Goal: Register for event/course

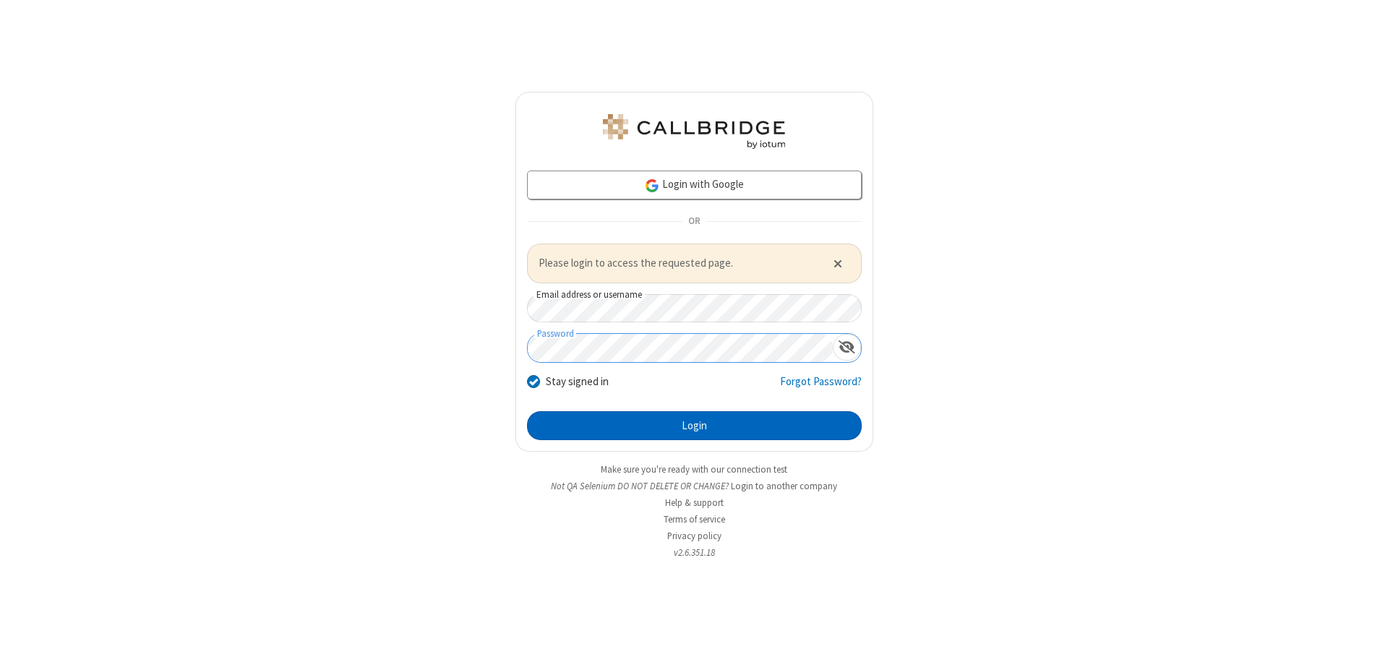
click at [694, 425] on button "Login" at bounding box center [694, 425] width 335 height 29
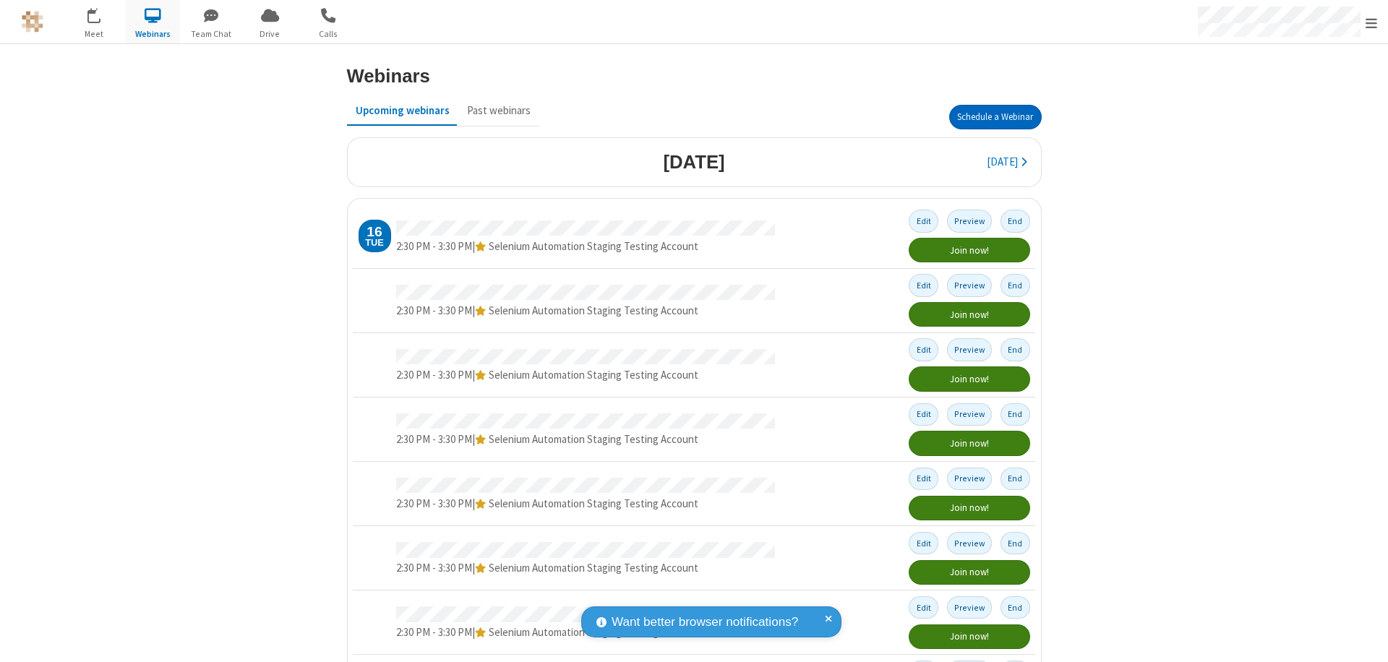
click at [989, 117] on button "Schedule a Webinar" at bounding box center [995, 117] width 93 height 25
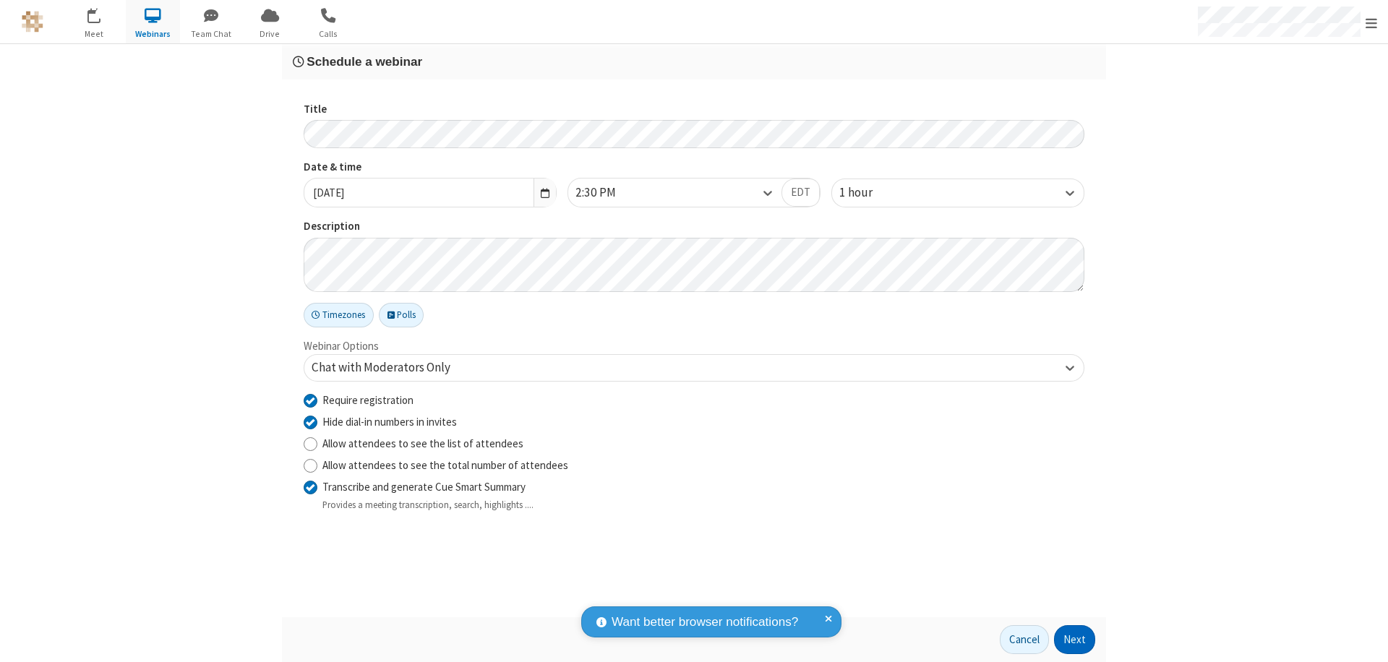
click at [1075, 640] on button "Next" at bounding box center [1074, 639] width 41 height 29
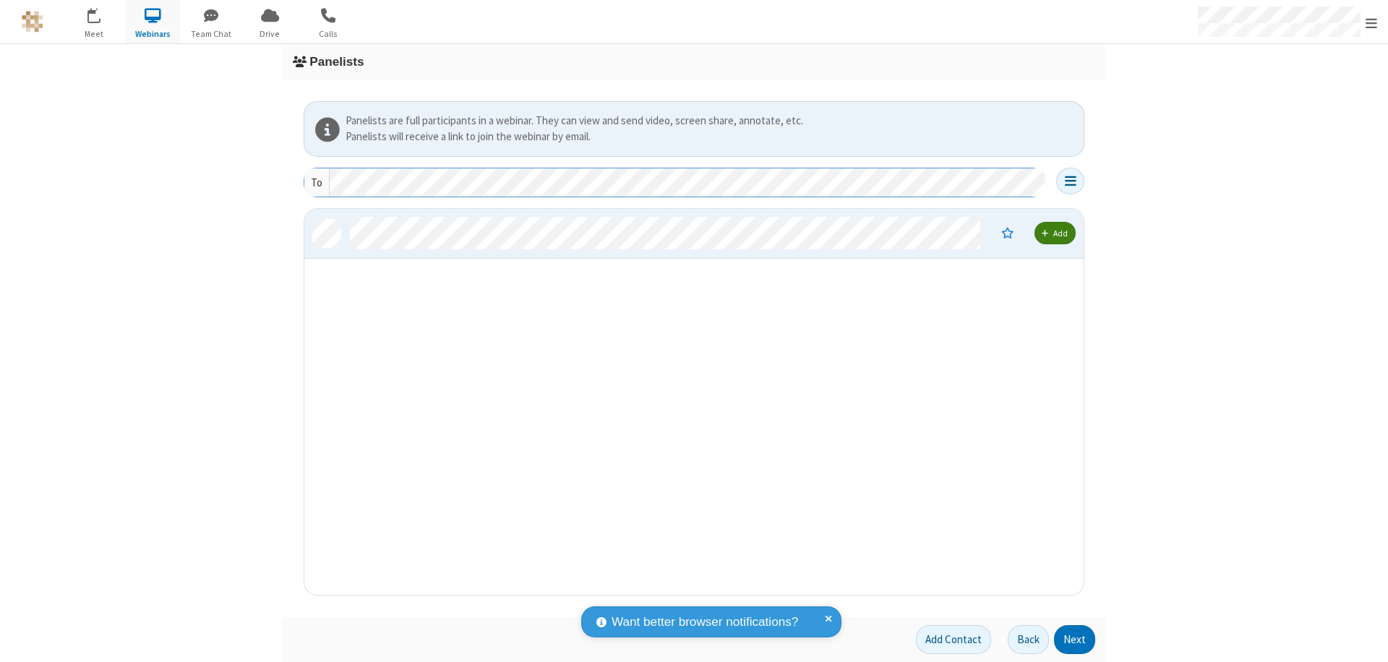
scroll to position [375, 768]
click at [1075, 640] on button "Next" at bounding box center [1074, 639] width 41 height 29
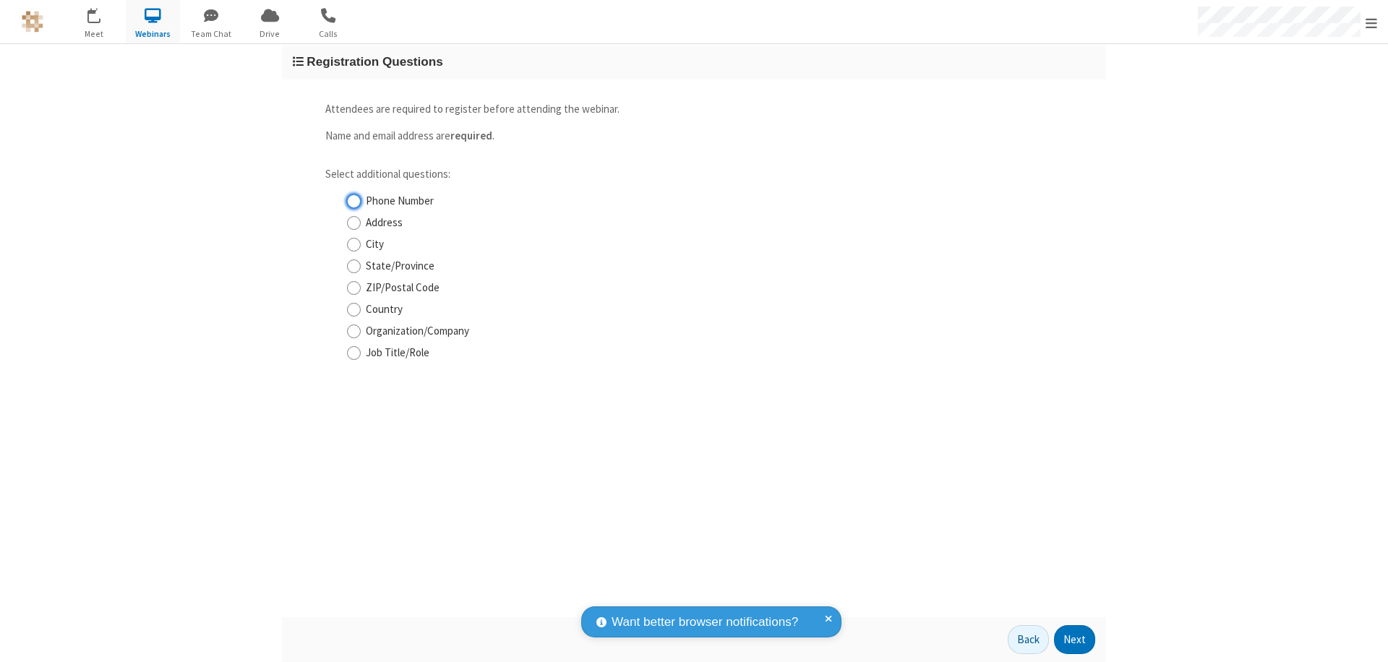
click at [353, 201] on input "Phone Number" at bounding box center [354, 201] width 14 height 15
checkbox input "true"
click at [1075, 640] on button "Next" at bounding box center [1074, 639] width 41 height 29
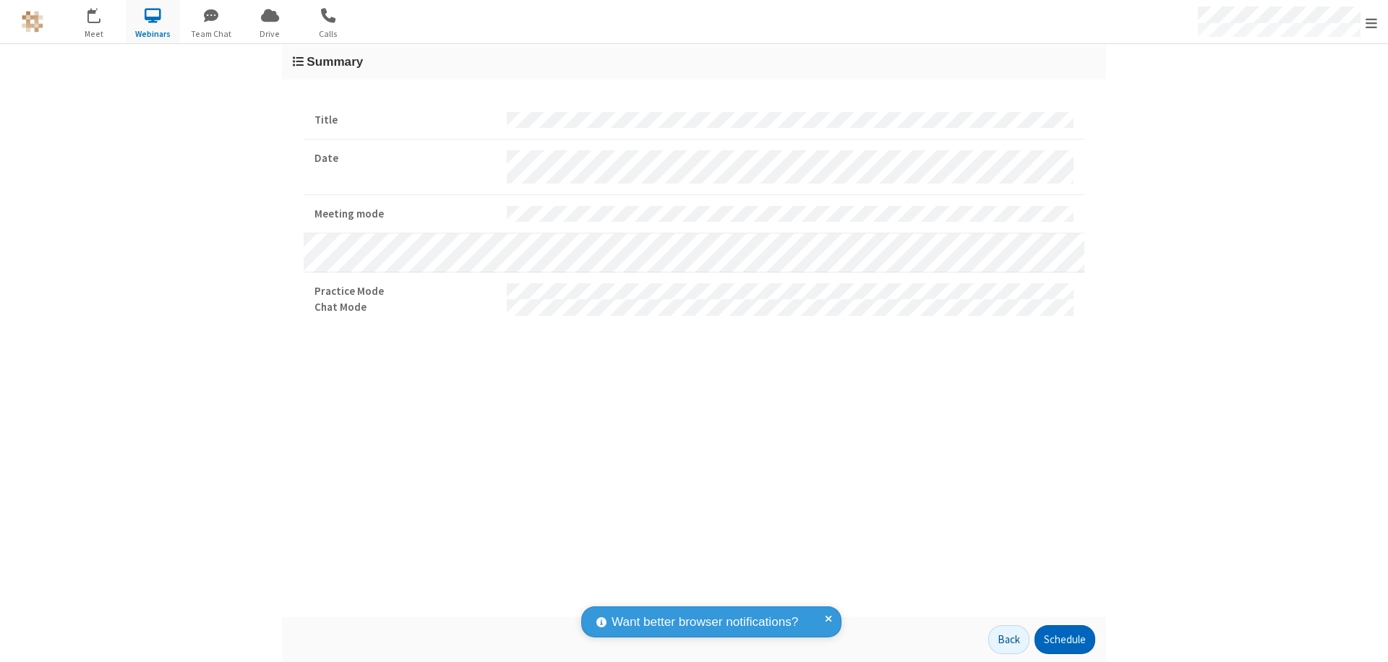
click at [1064, 640] on button "Schedule" at bounding box center [1064, 639] width 61 height 29
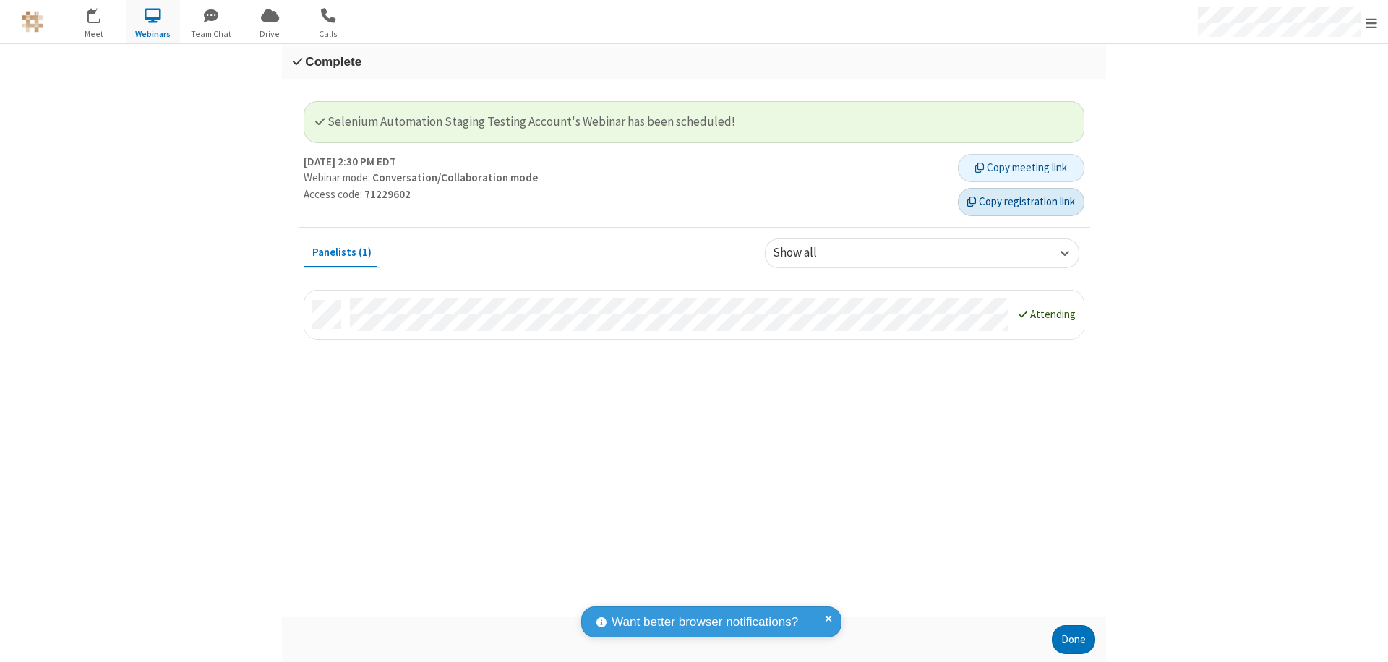
click at [1021, 202] on button "Copy registration link" at bounding box center [1021, 202] width 126 height 29
click at [1073, 640] on button "Done" at bounding box center [1073, 639] width 43 height 29
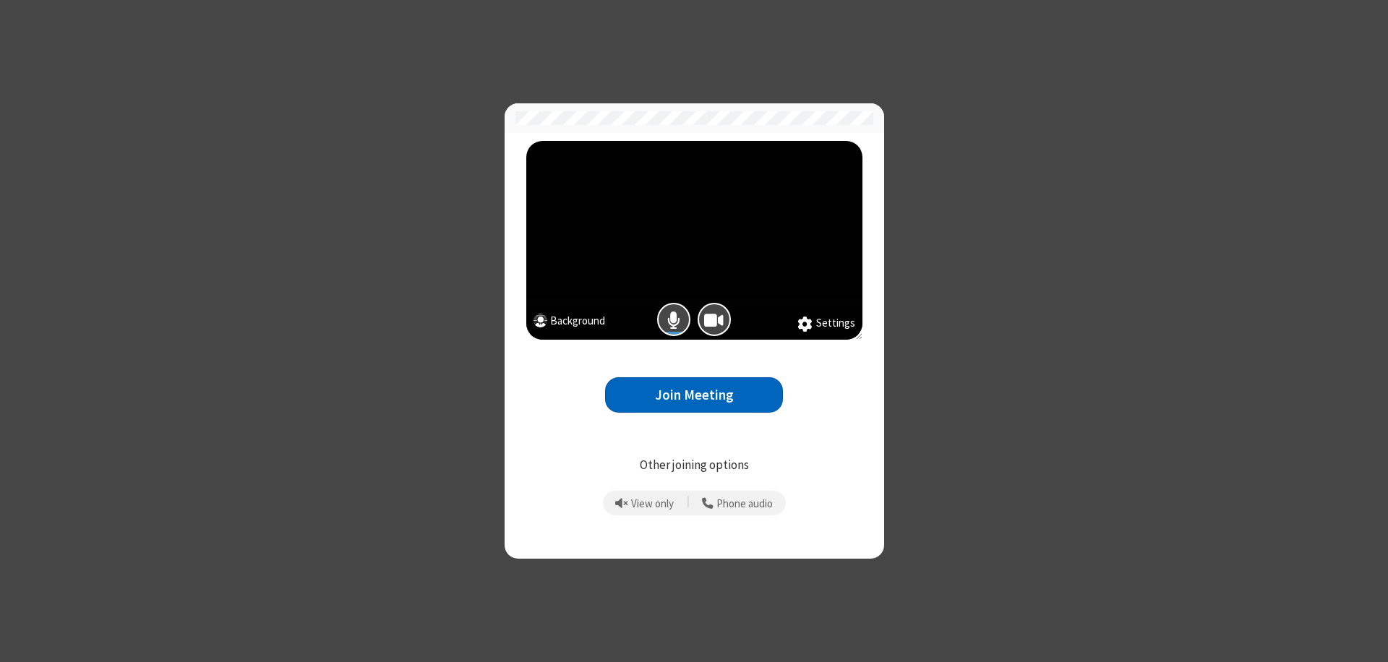
click at [694, 395] on button "Join Meeting" at bounding box center [694, 394] width 178 height 35
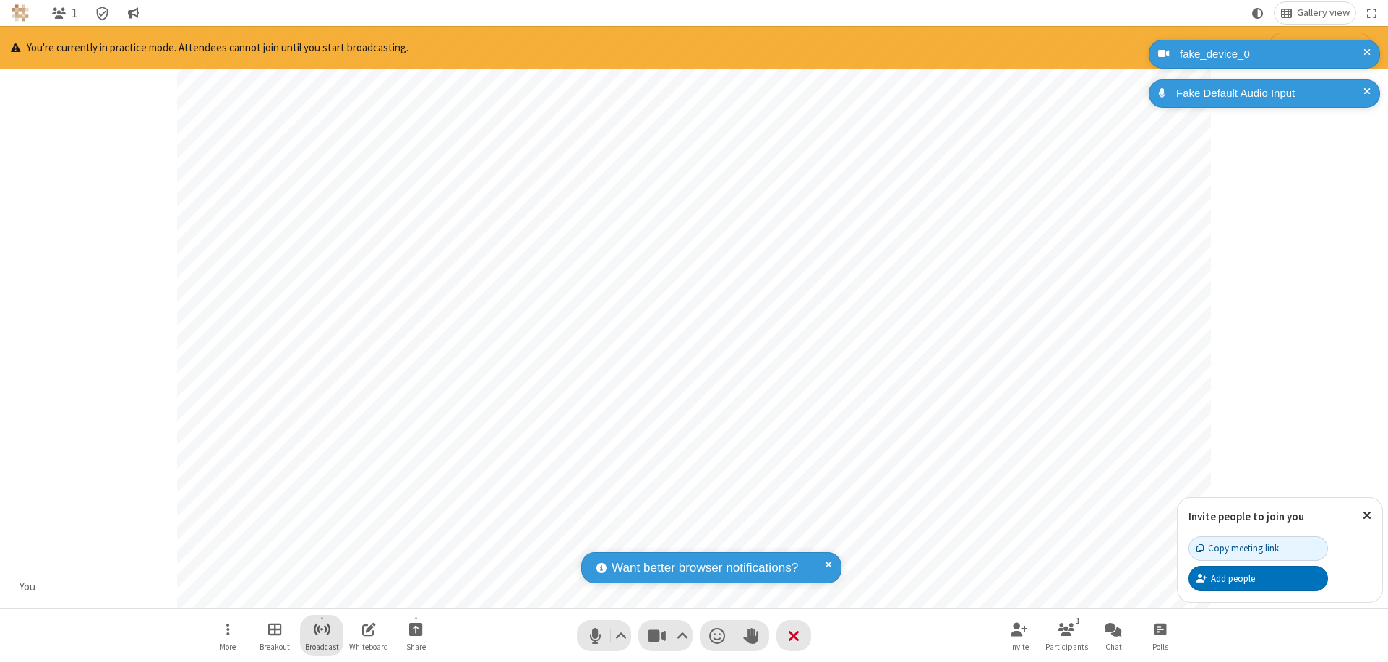
click at [321, 629] on span "Start broadcast" at bounding box center [322, 629] width 18 height 18
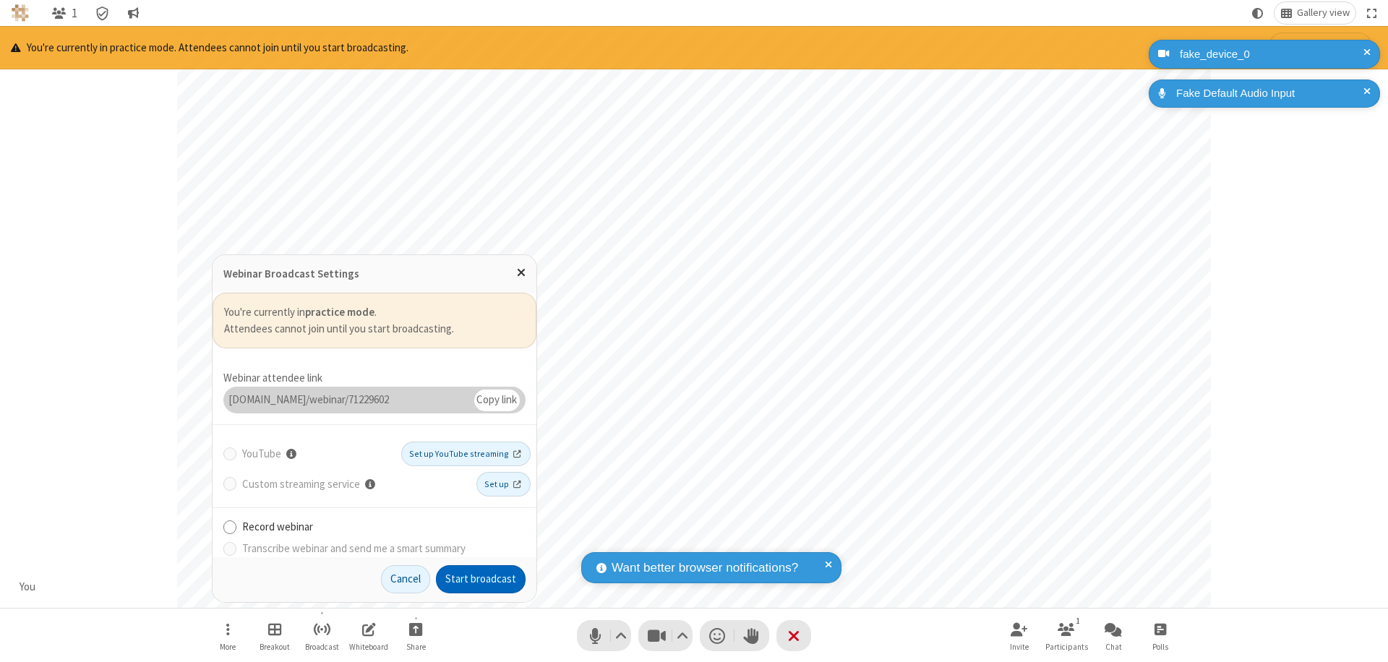
click at [481, 579] on button "Start broadcast" at bounding box center [481, 579] width 90 height 29
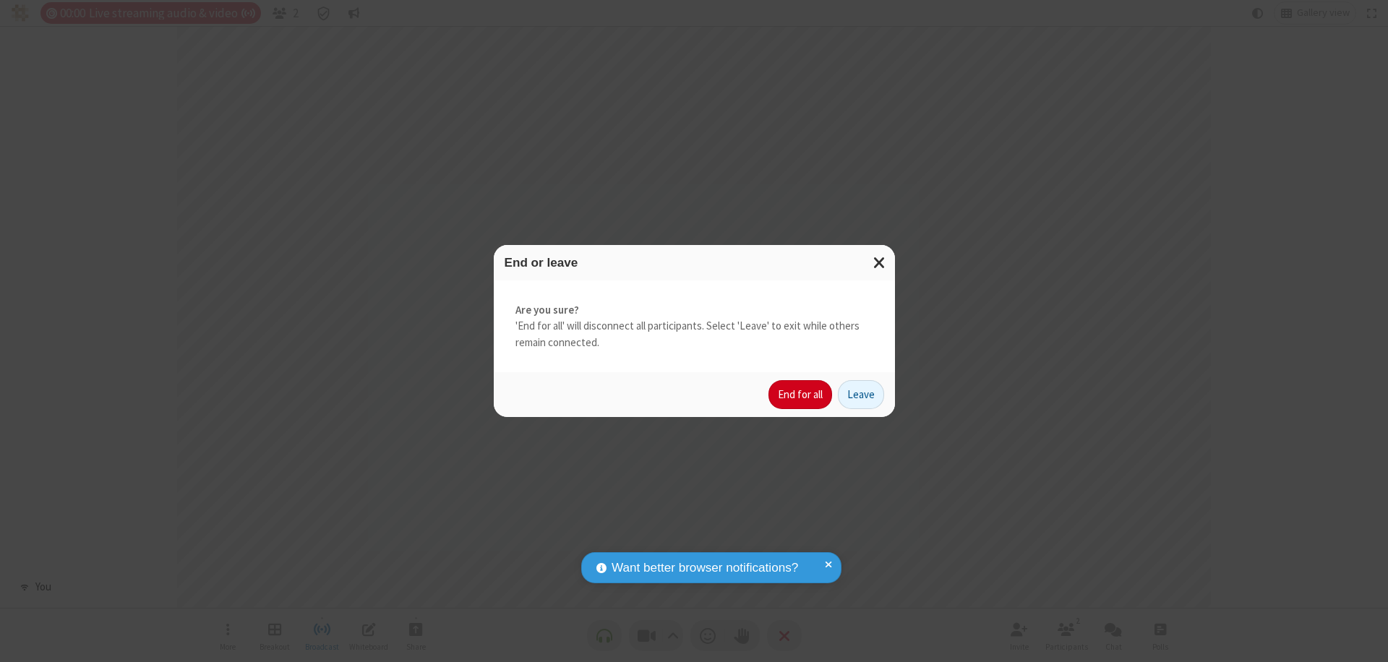
click at [801, 395] on button "End for all" at bounding box center [800, 394] width 64 height 29
